Goal: Information Seeking & Learning: Learn about a topic

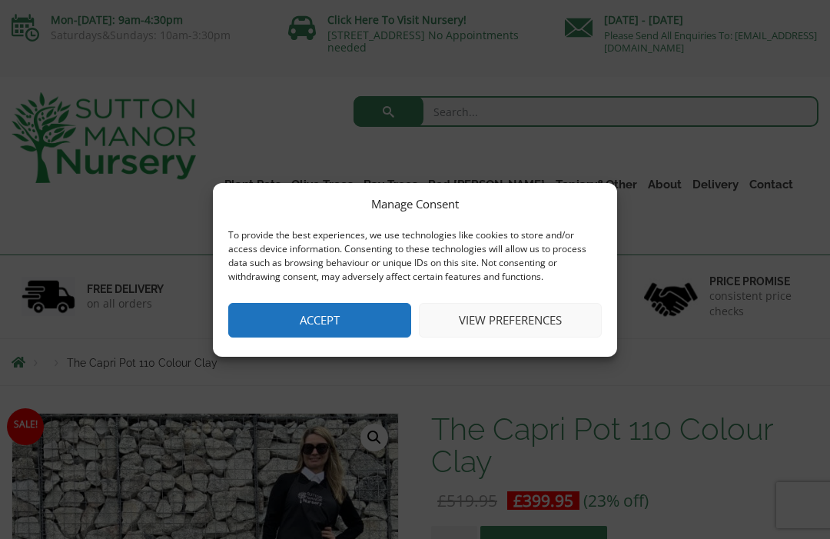
click at [482, 317] on button "View preferences" at bounding box center [510, 320] width 183 height 35
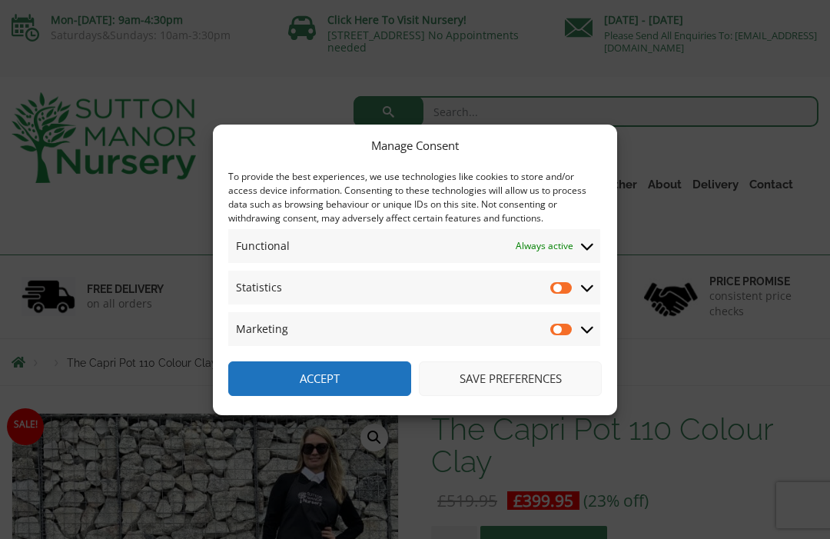
click at [556, 327] on input "Marketing" at bounding box center [561, 328] width 23 height 15
click at [564, 333] on input "Marketing" at bounding box center [561, 328] width 23 height 15
click at [563, 327] on input "Marketing" at bounding box center [561, 328] width 23 height 15
checkbox input "true"
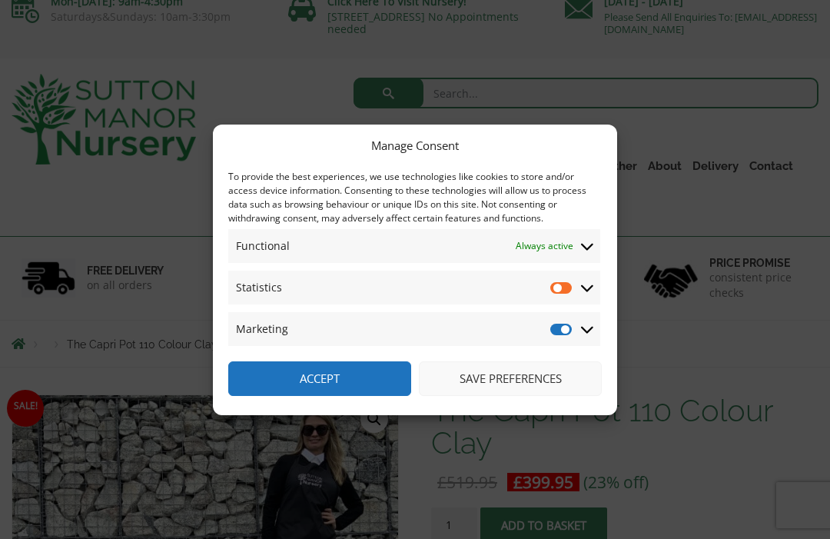
scroll to position [22, 0]
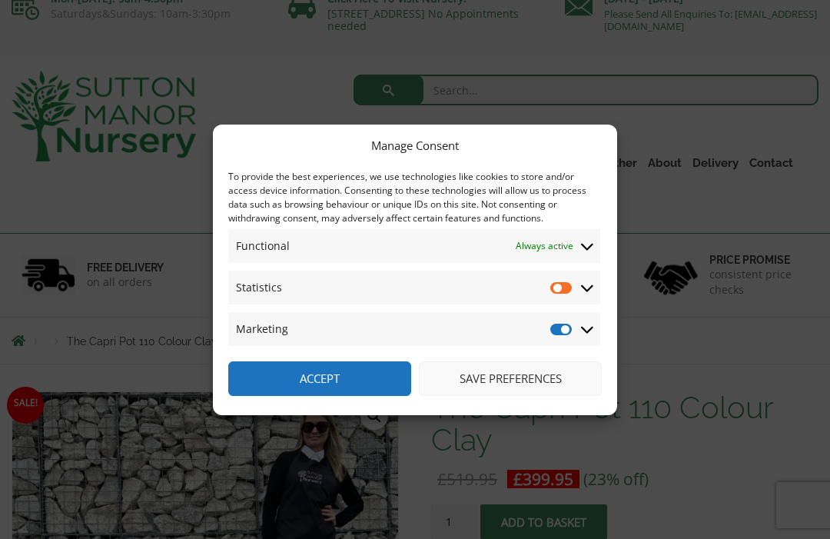
click at [558, 295] on input "Statistics" at bounding box center [561, 287] width 23 height 15
checkbox input "true"
click at [524, 396] on button "Save preferences" at bounding box center [510, 378] width 183 height 35
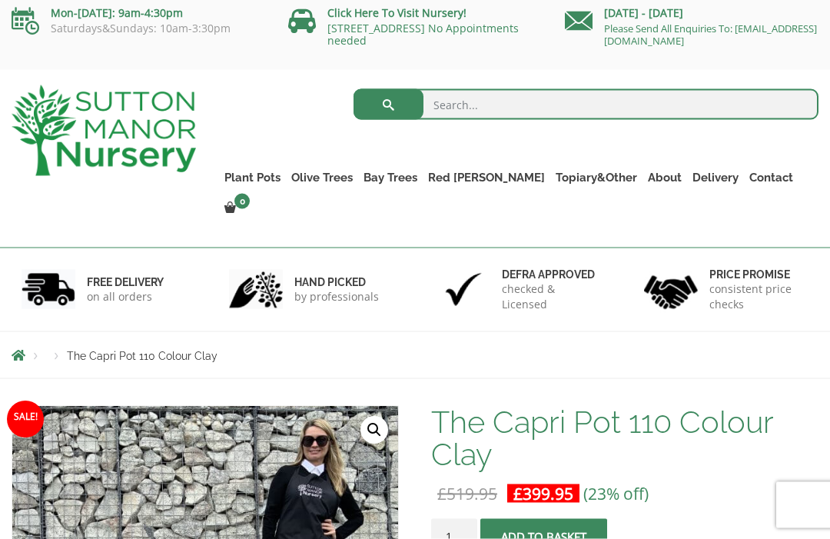
scroll to position [0, 0]
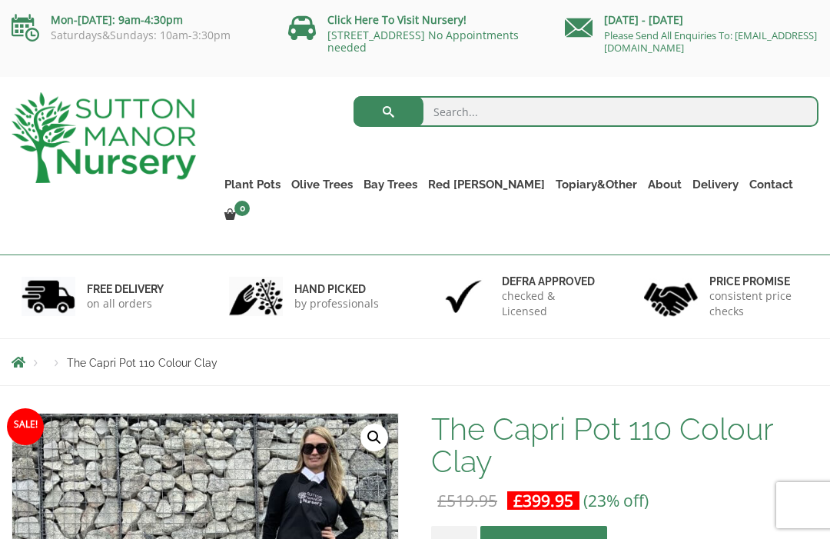
click at [286, 182] on link "Plant Pots" at bounding box center [252, 185] width 67 height 22
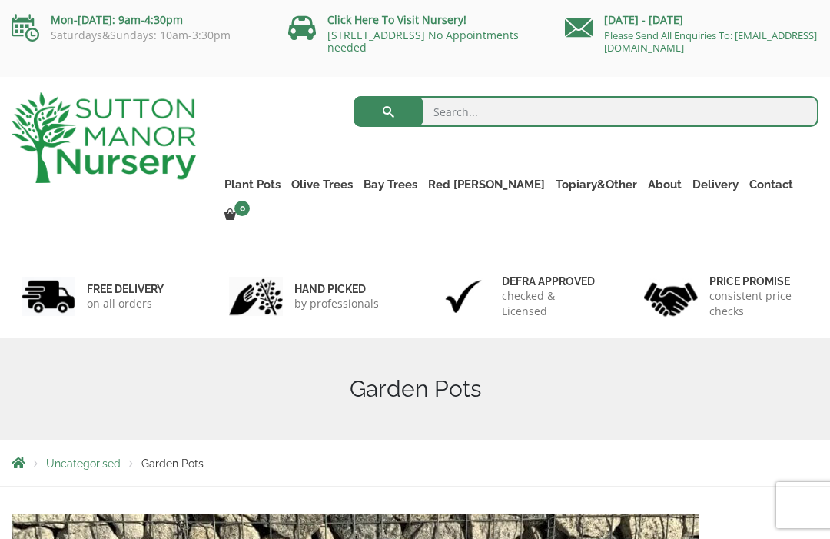
click at [0, 0] on link "Gnarled Patio Pot Olive Trees" at bounding box center [0, 0] width 0 height 0
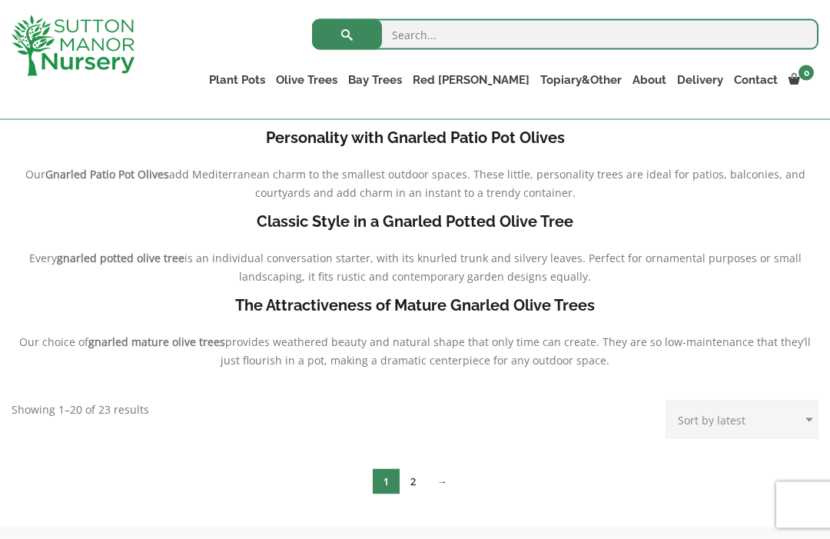
scroll to position [330, 0]
click at [413, 485] on link "2" at bounding box center [413, 480] width 27 height 25
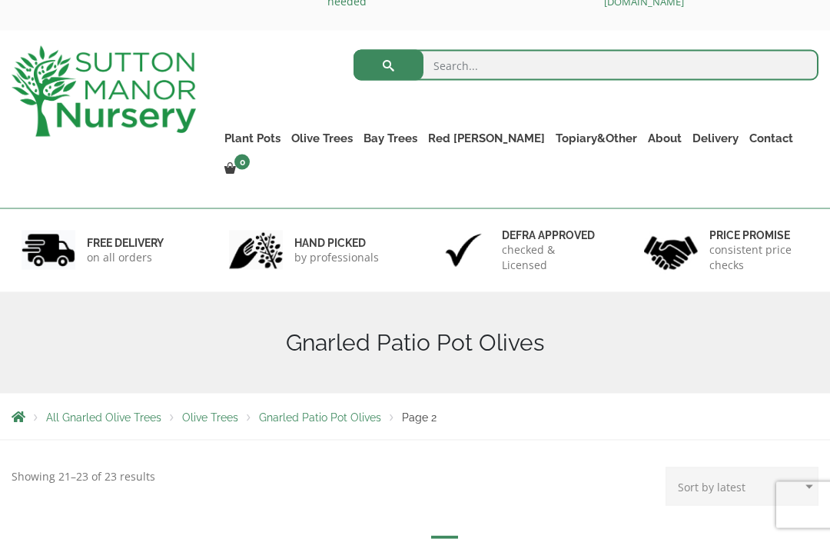
scroll to position [55, 0]
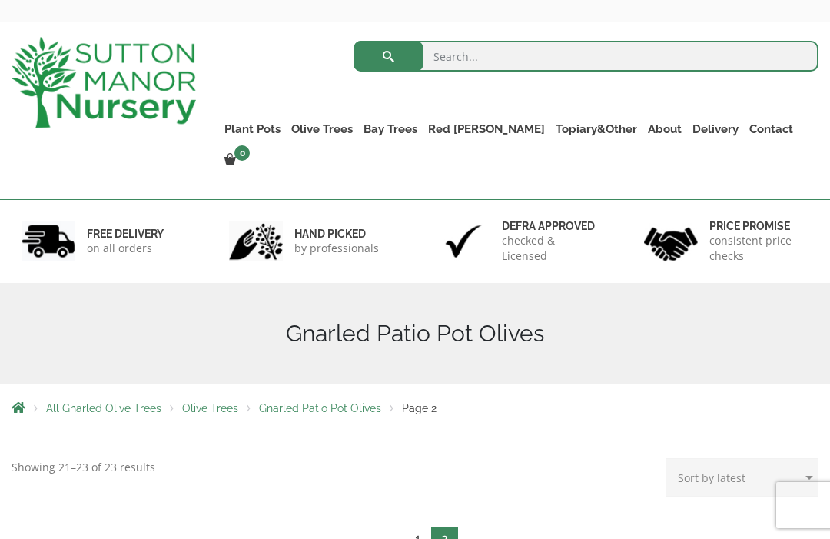
click at [400, 526] on link "←" at bounding box center [389, 538] width 32 height 25
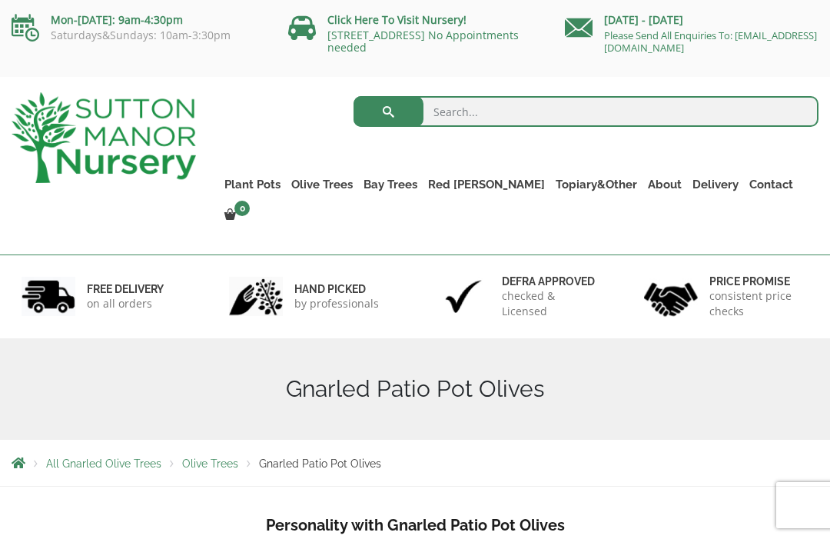
click at [0, 0] on link "Gnarled Multi Stems XXL (Low Bowl Olive Trees)" at bounding box center [0, 0] width 0 height 0
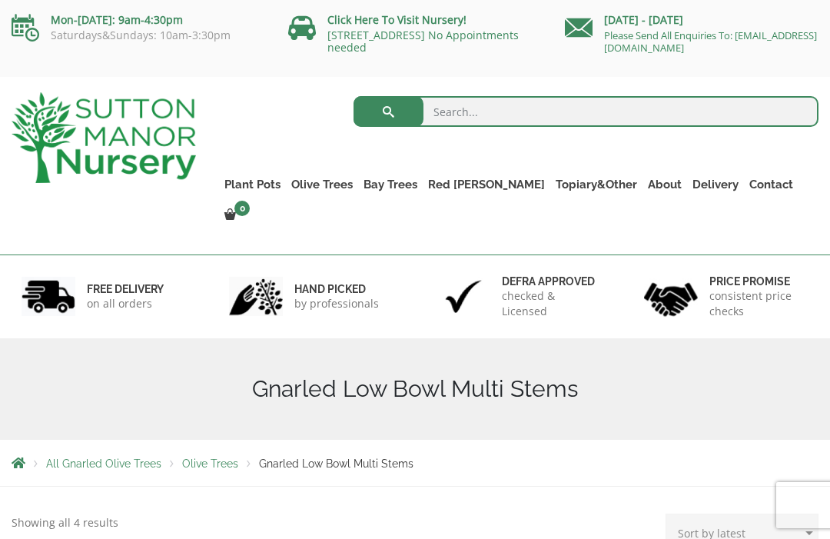
click at [0, 0] on link "Tuscan Olive Trees" at bounding box center [0, 0] width 0 height 0
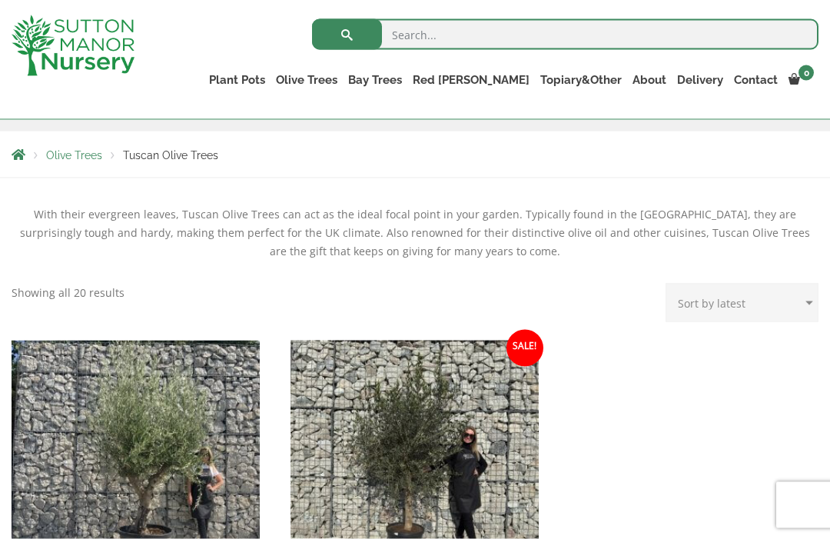
scroll to position [251, 0]
click at [0, 0] on link "Ancient Gnarled Olive Trees" at bounding box center [0, 0] width 0 height 0
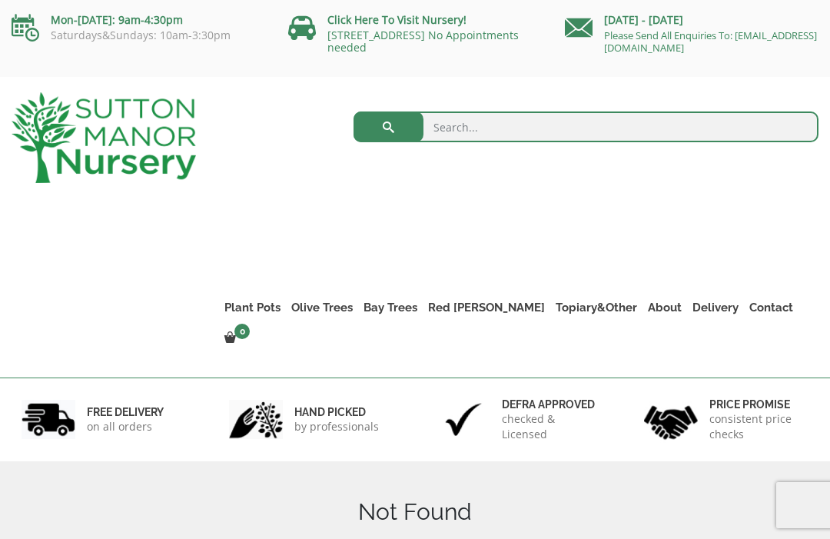
click at [0, 0] on link "Gnarled Multi Stems (Olive Trees)" at bounding box center [0, 0] width 0 height 0
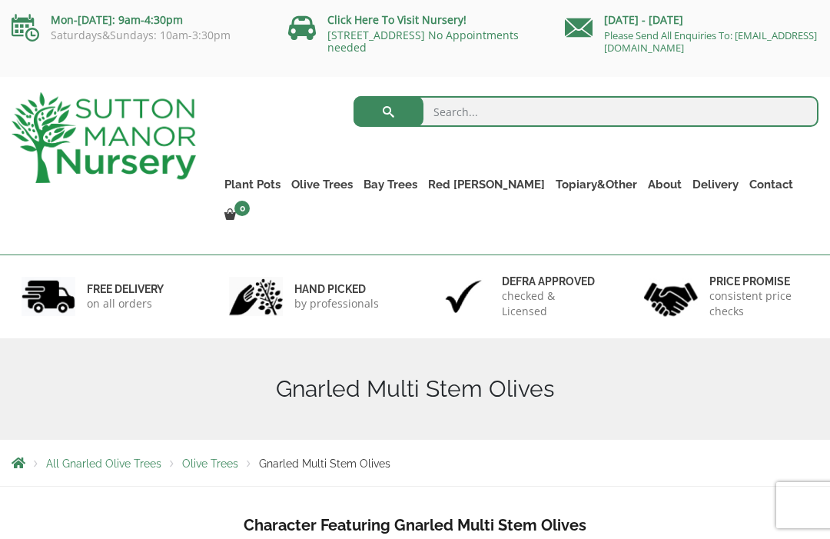
click at [0, 0] on link "Ancient Gnarled Olive Trees" at bounding box center [0, 0] width 0 height 0
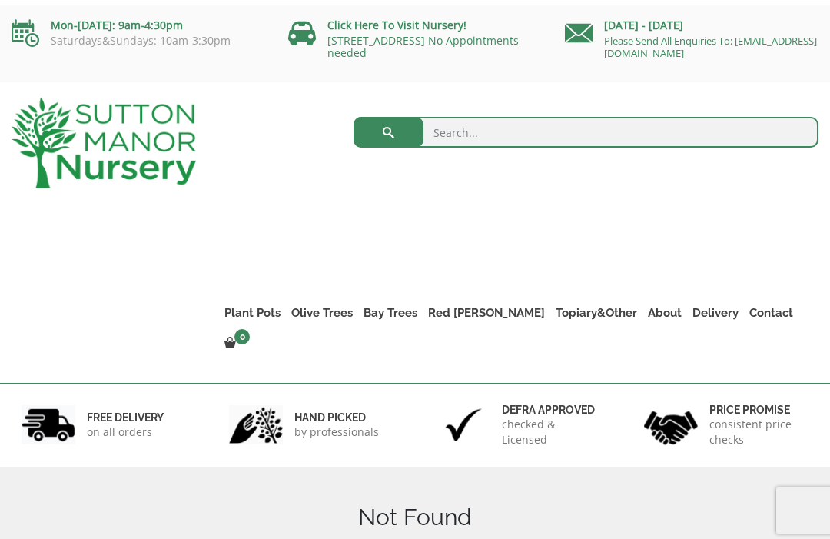
scroll to position [-2, 0]
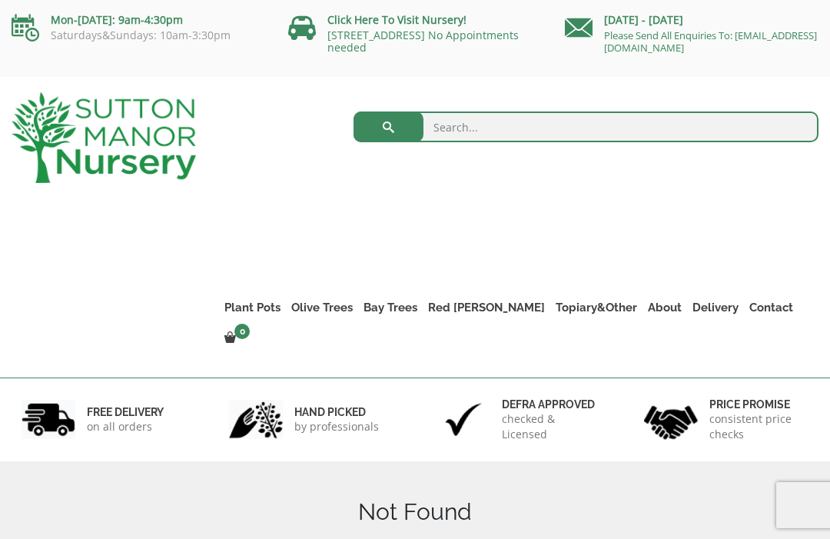
click at [0, 0] on link "Tuscan Olive Trees" at bounding box center [0, 0] width 0 height 0
